Goal: Information Seeking & Learning: Learn about a topic

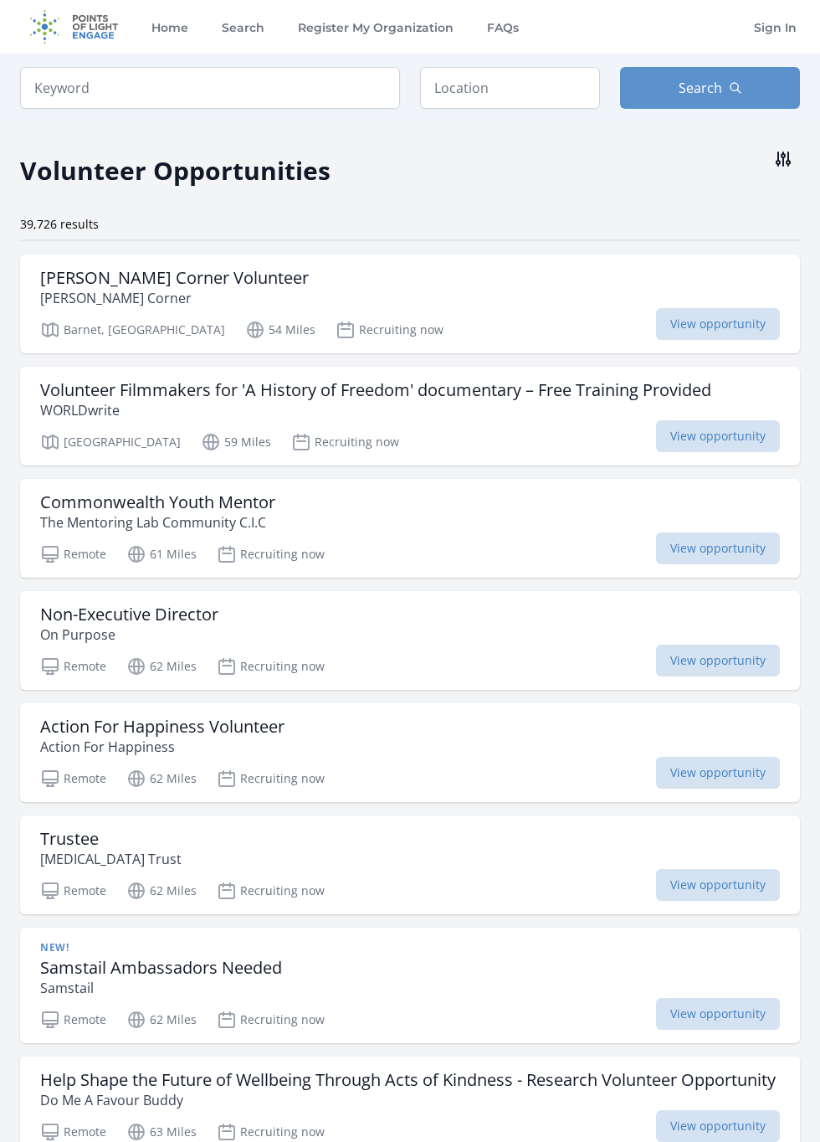
click at [780, 164] on icon at bounding box center [783, 159] width 20 height 20
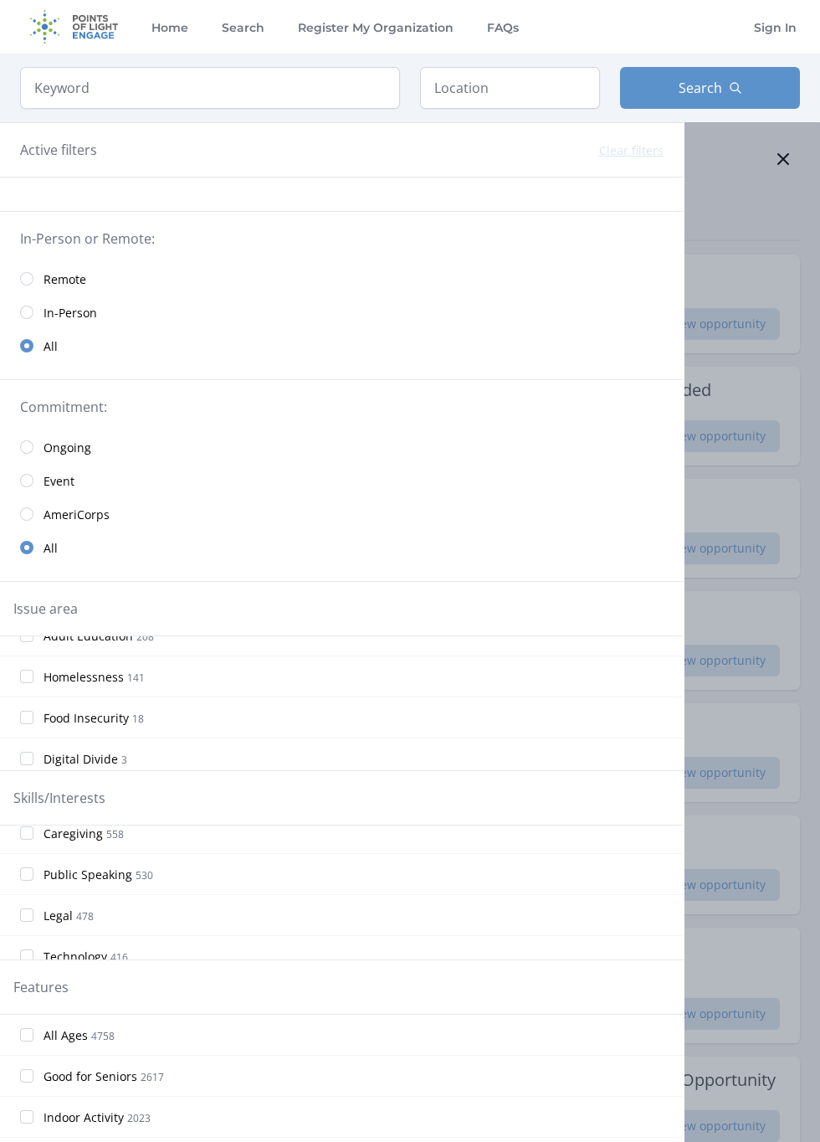
scroll to position [803, 0]
click at [310, 901] on label "Legal 478" at bounding box center [342, 902] width 684 height 33
click at [33, 901] on input "Legal 478" at bounding box center [26, 902] width 13 height 13
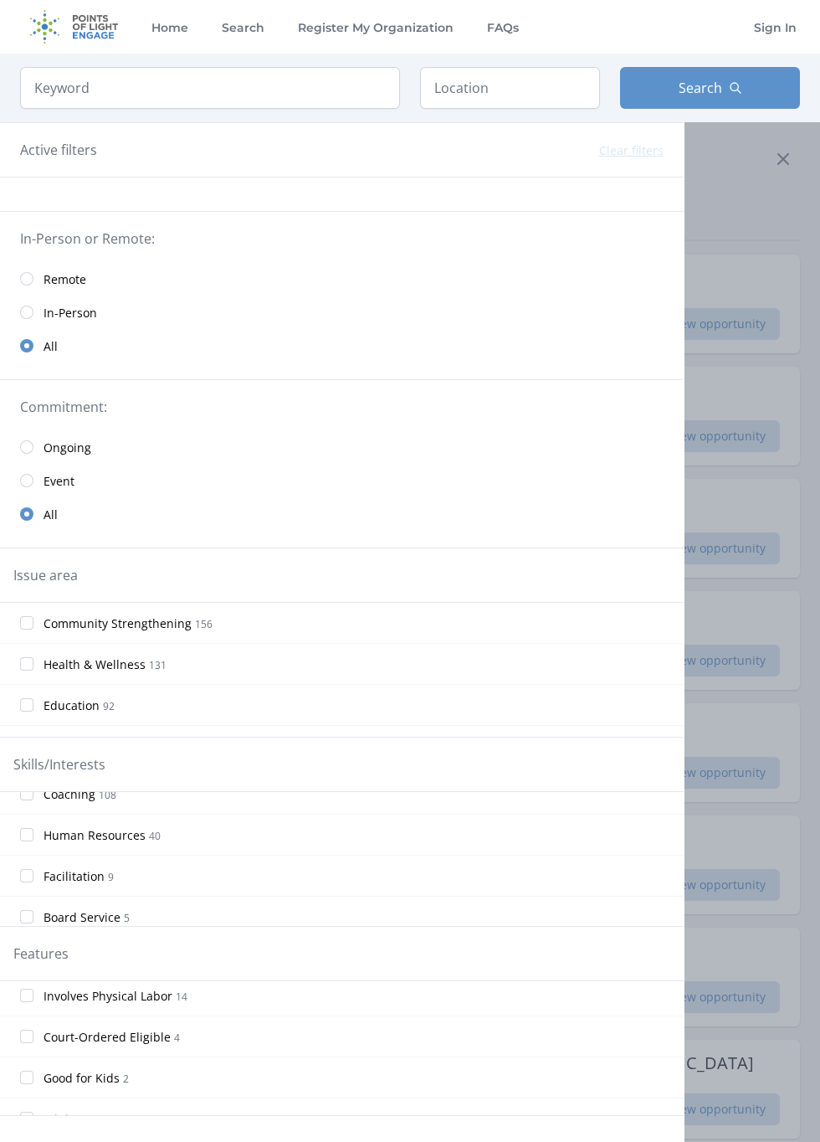
scroll to position [273, 0]
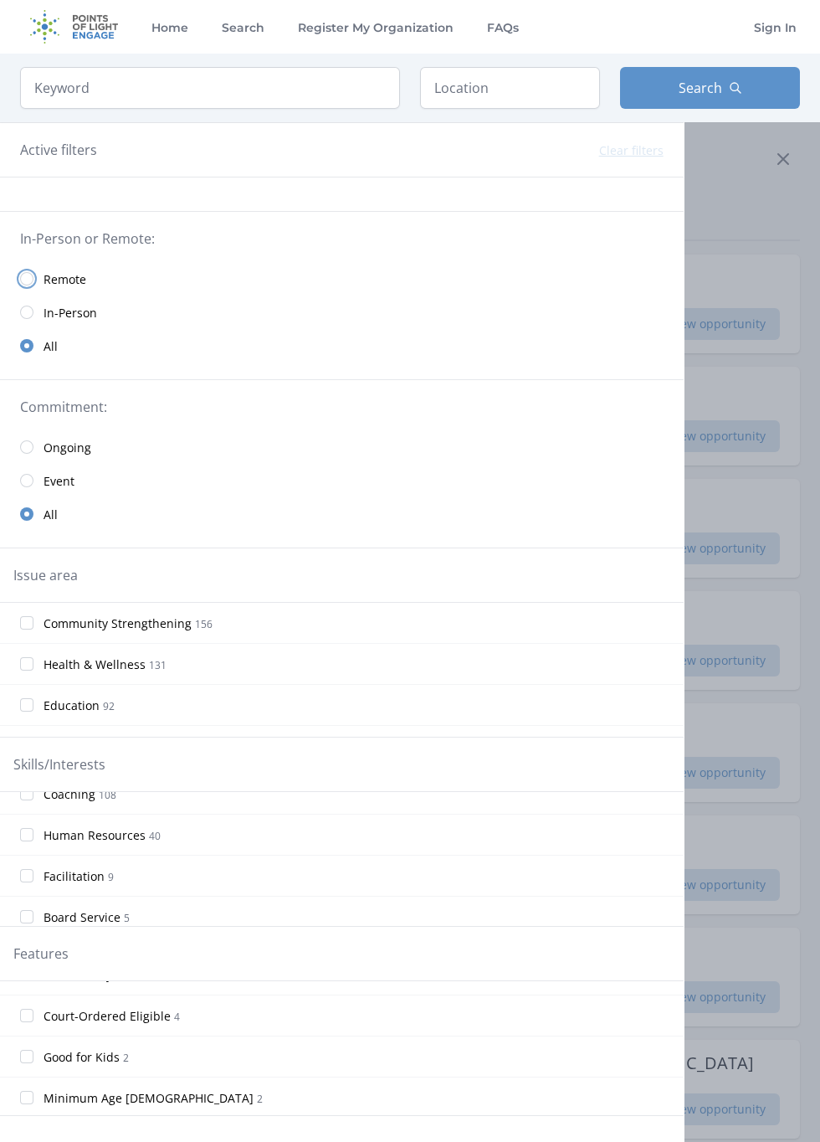
click at [28, 272] on input "radio" at bounding box center [26, 278] width 13 height 13
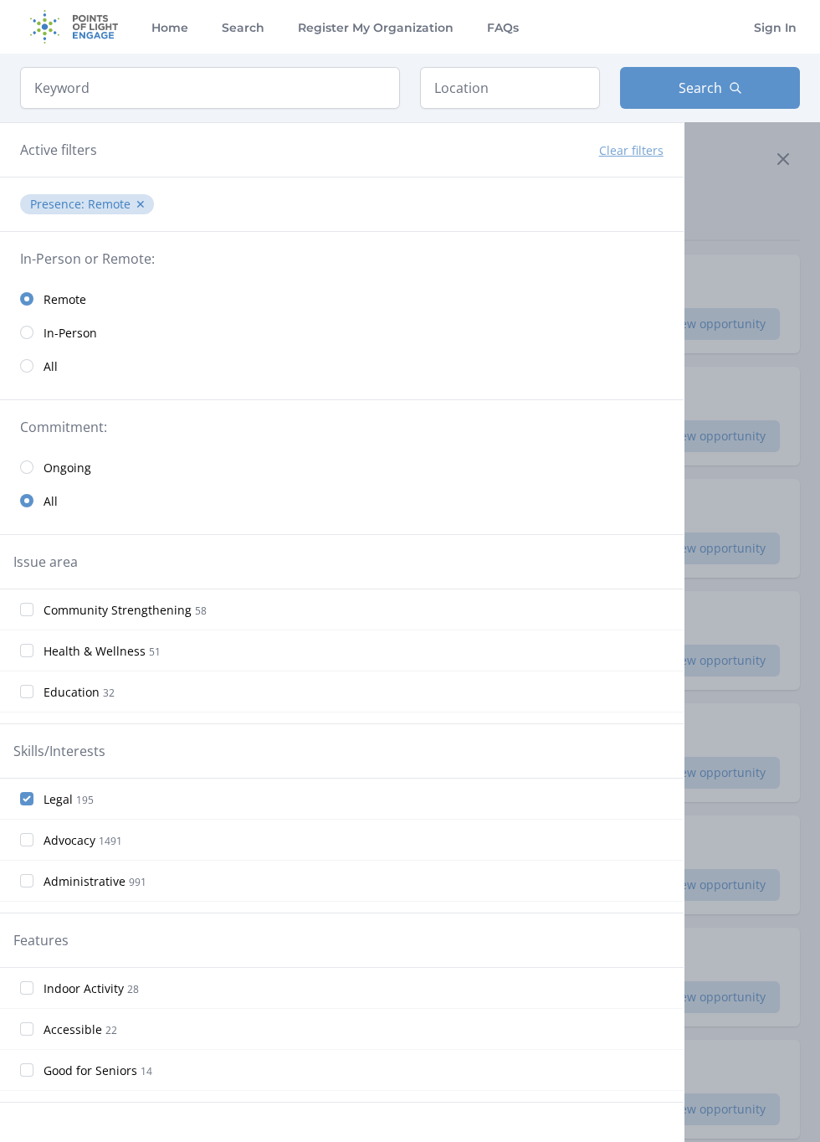
scroll to position [3, 0]
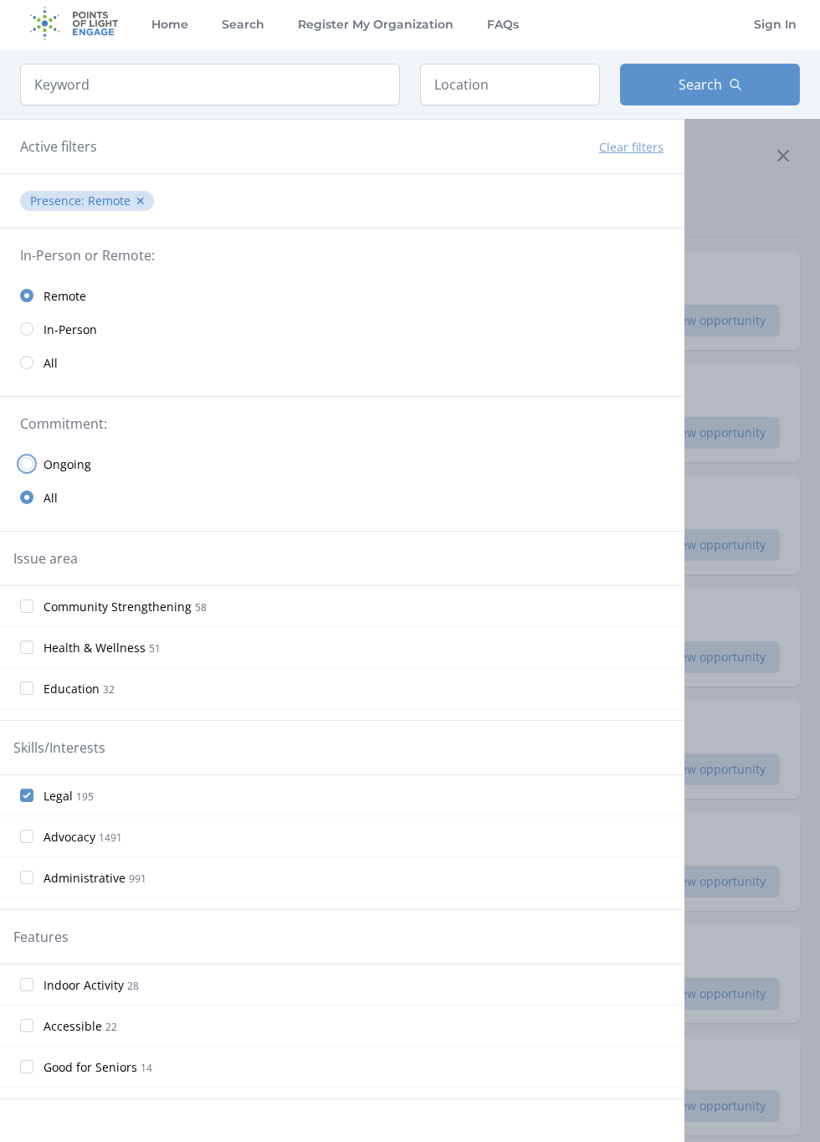
click at [30, 462] on input "radio" at bounding box center [26, 463] width 13 height 13
click at [750, 89] on button "Search" at bounding box center [710, 85] width 180 height 42
click at [691, 89] on span "Search" at bounding box center [701, 84] width 44 height 20
click at [781, 158] on icon at bounding box center [783, 156] width 10 height 10
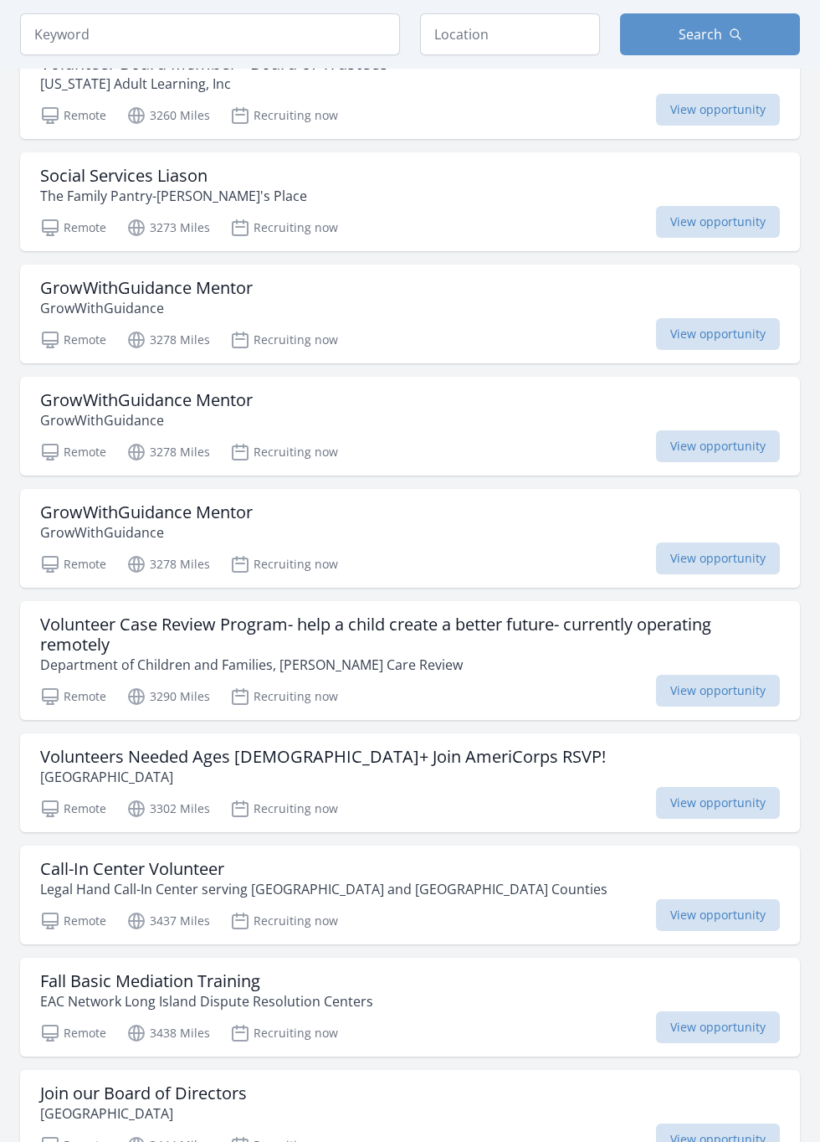
scroll to position [701, 0]
